Goal: Task Accomplishment & Management: Complete application form

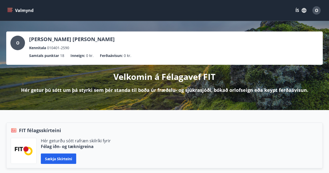
click at [9, 11] on icon "menu" at bounding box center [11, 10] width 6 height 1
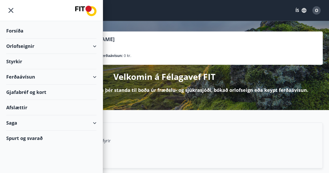
click at [17, 39] on div "Styrkir" at bounding box center [51, 30] width 90 height 15
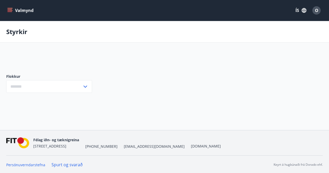
type input "***"
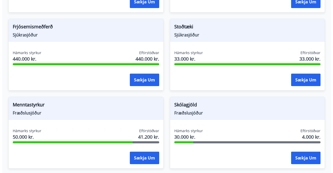
scroll to position [599, 0]
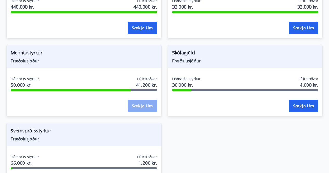
click at [143, 100] on button "Sækja um" at bounding box center [142, 106] width 29 height 13
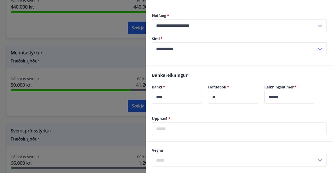
scroll to position [104, 0]
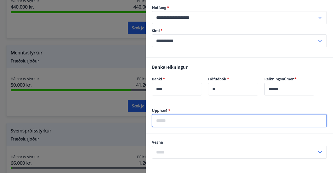
click at [185, 125] on input "text" at bounding box center [239, 120] width 175 height 13
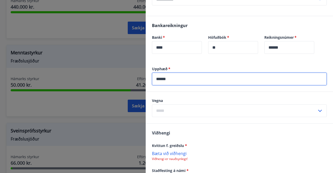
scroll to position [156, 0]
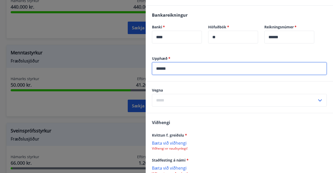
type input "******"
click at [207, 104] on input "text" at bounding box center [234, 100] width 165 height 13
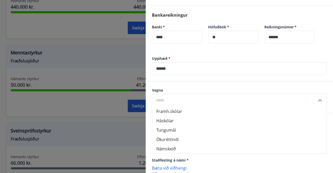
click at [180, 122] on li "Háskólar" at bounding box center [239, 120] width 174 height 9
type input "********"
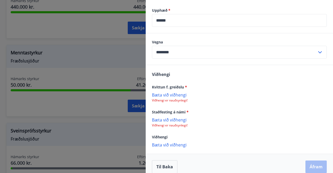
scroll to position [208, 0]
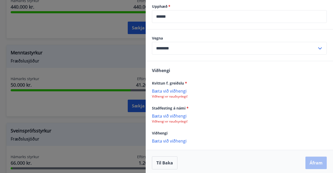
click at [170, 91] on p "Bæta við viðhengi" at bounding box center [239, 90] width 175 height 5
click at [172, 116] on p "Bæta við viðhengi" at bounding box center [239, 116] width 175 height 5
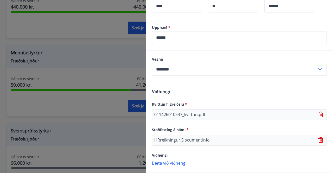
scroll to position [212, 0]
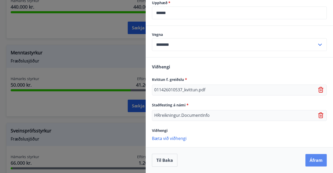
click at [317, 157] on button "Áfram" at bounding box center [316, 160] width 21 height 13
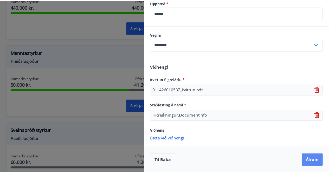
scroll to position [0, 0]
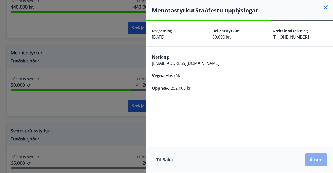
click at [318, 162] on button "Áfram" at bounding box center [316, 160] width 21 height 13
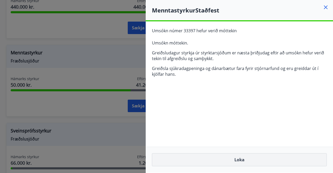
click at [240, 160] on button "Loka" at bounding box center [239, 159] width 175 height 13
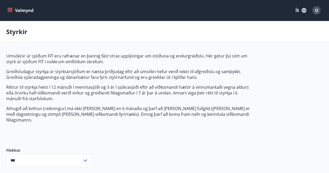
click at [15, 11] on button "Valmynd" at bounding box center [20, 10] width 29 height 9
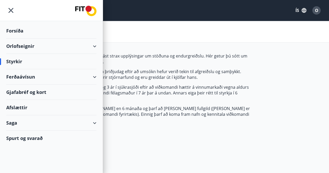
click at [23, 60] on div "Styrkir" at bounding box center [51, 61] width 90 height 15
click at [11, 59] on div "Styrkir" at bounding box center [51, 61] width 90 height 15
click at [17, 30] on div "Forsíða" at bounding box center [51, 30] width 90 height 15
